Goal: Book appointment/travel/reservation

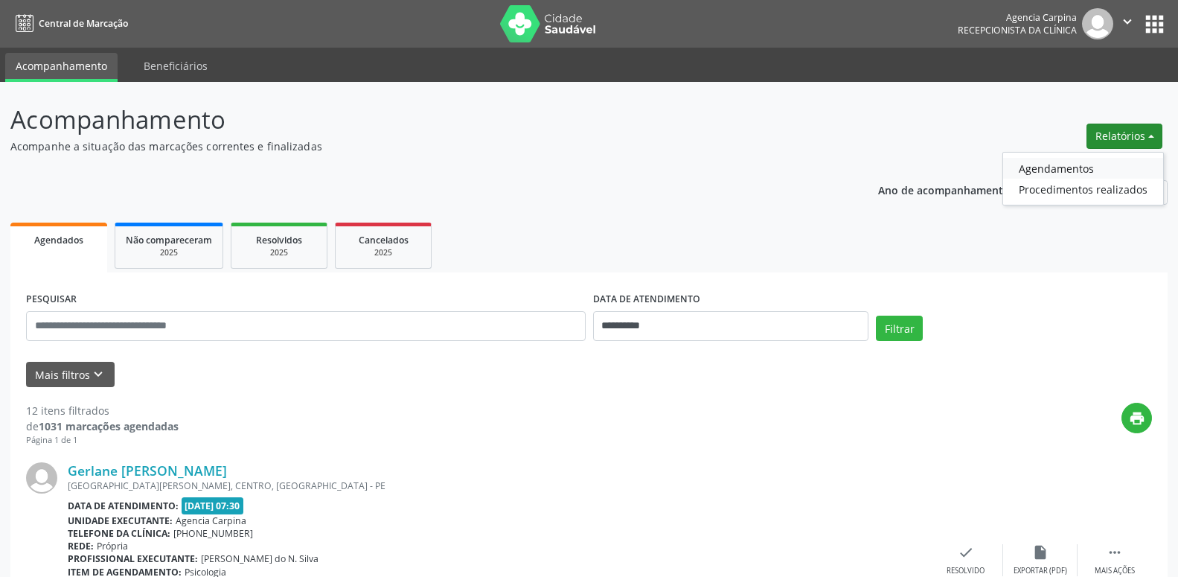
click at [1067, 168] on link "Agendamentos" at bounding box center [1083, 168] width 160 height 21
select select "*"
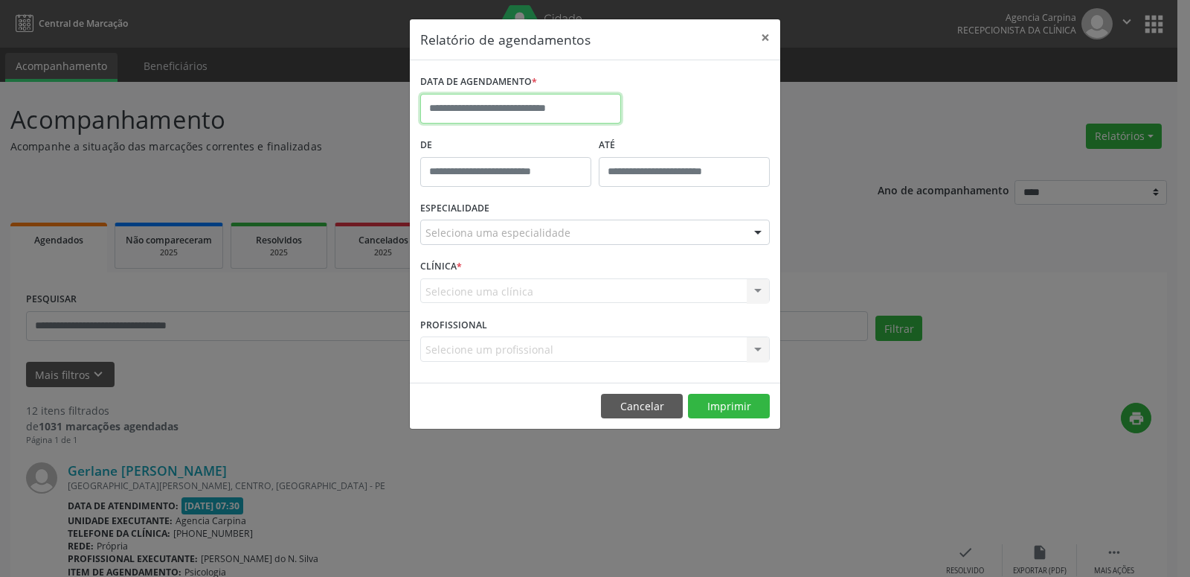
click at [474, 103] on input "text" at bounding box center [520, 109] width 201 height 30
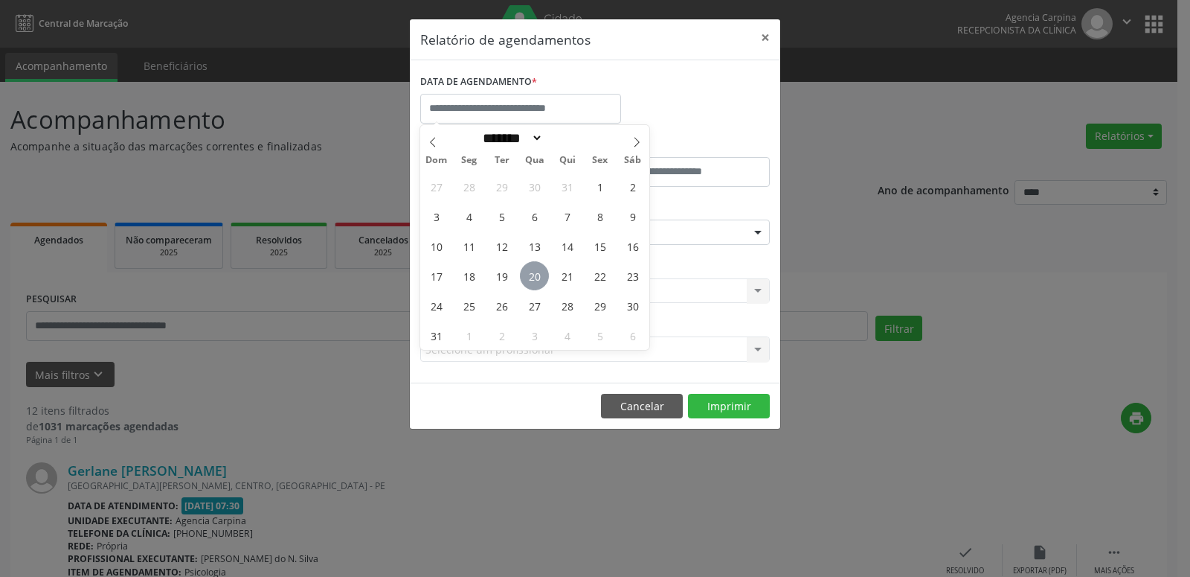
click at [536, 276] on span "20" at bounding box center [534, 275] width 29 height 29
type input "**********"
click at [536, 276] on span "20" at bounding box center [534, 275] width 29 height 29
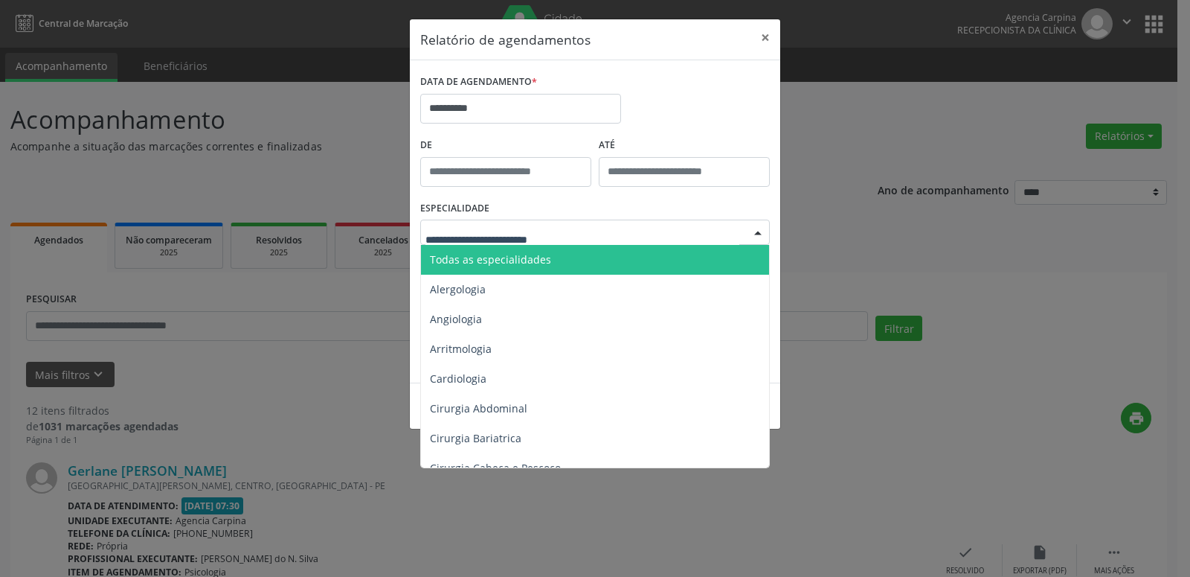
click at [757, 235] on div at bounding box center [758, 232] width 22 height 25
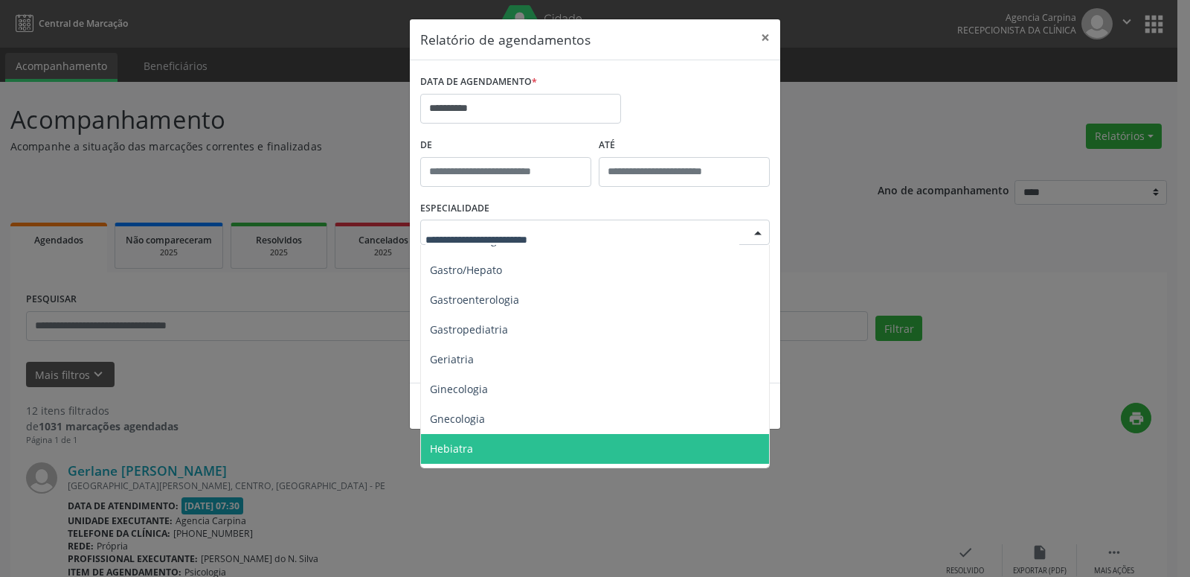
scroll to position [848, 0]
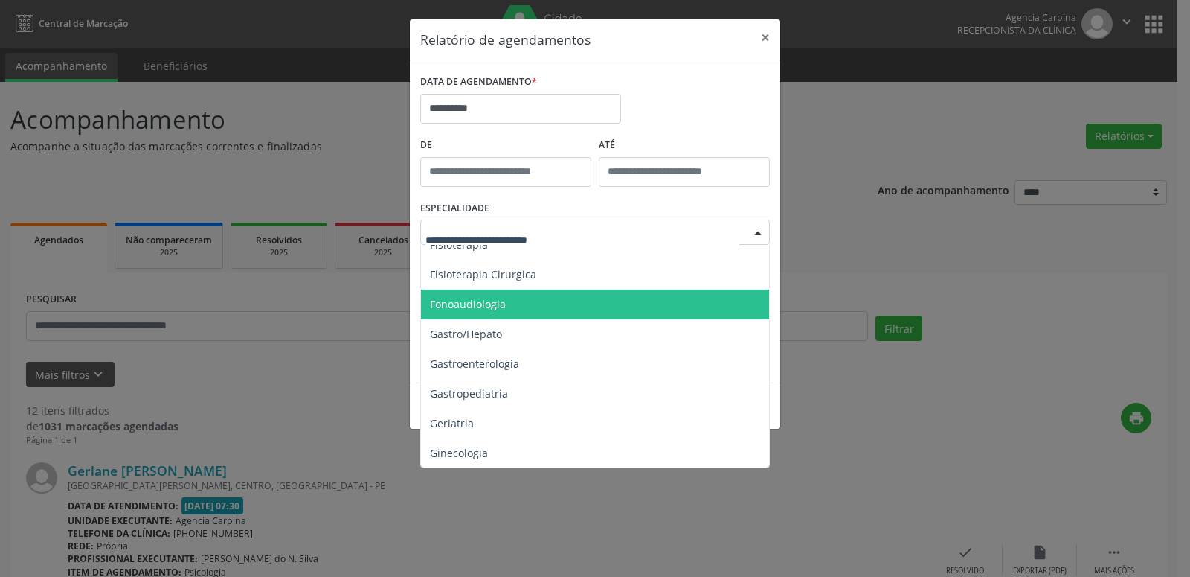
click at [465, 301] on span "Fonoaudiologia" at bounding box center [468, 304] width 76 height 14
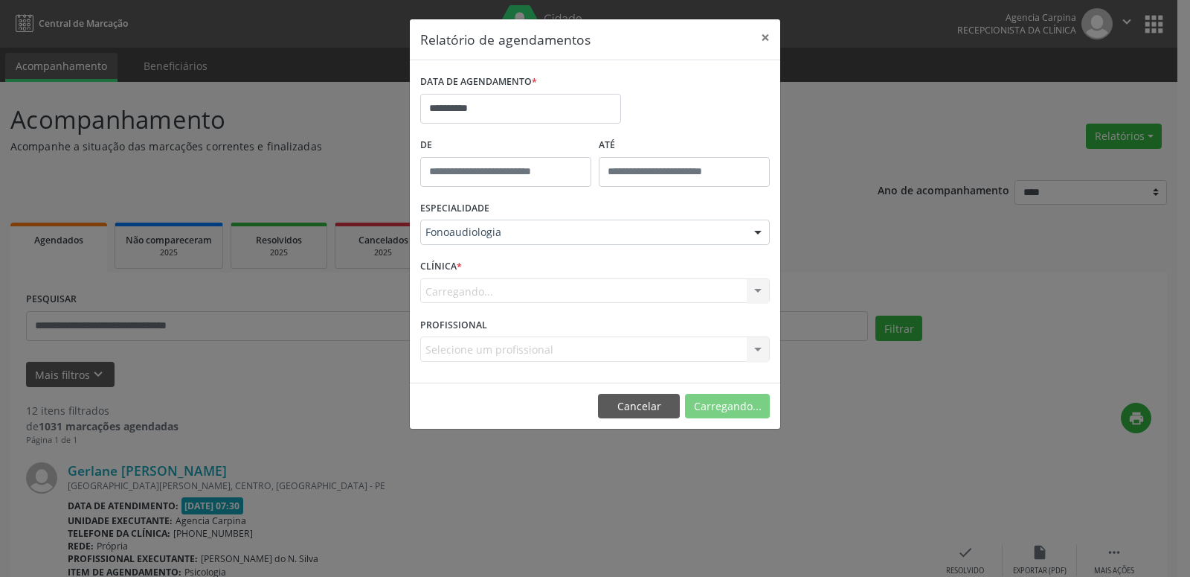
click at [465, 301] on form "**********" at bounding box center [595, 221] width 350 height 301
click at [736, 408] on button "Imprimir" at bounding box center [729, 406] width 82 height 25
